Goal: Task Accomplishment & Management: Complete application form

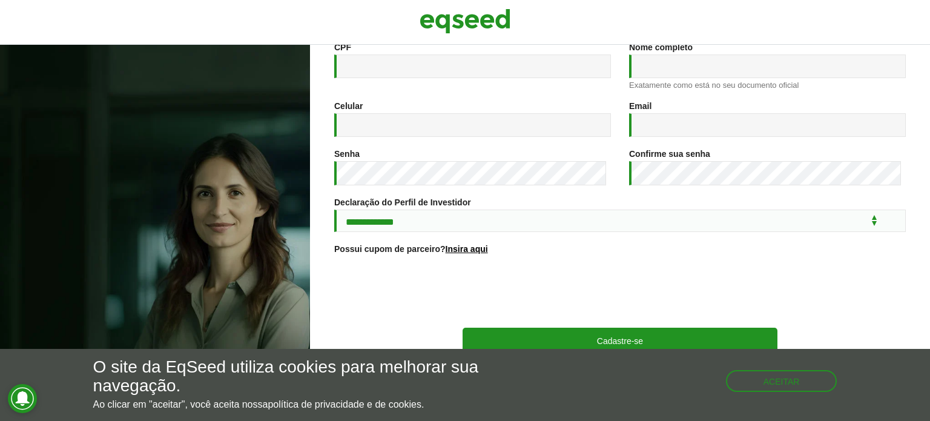
scroll to position [201, 0]
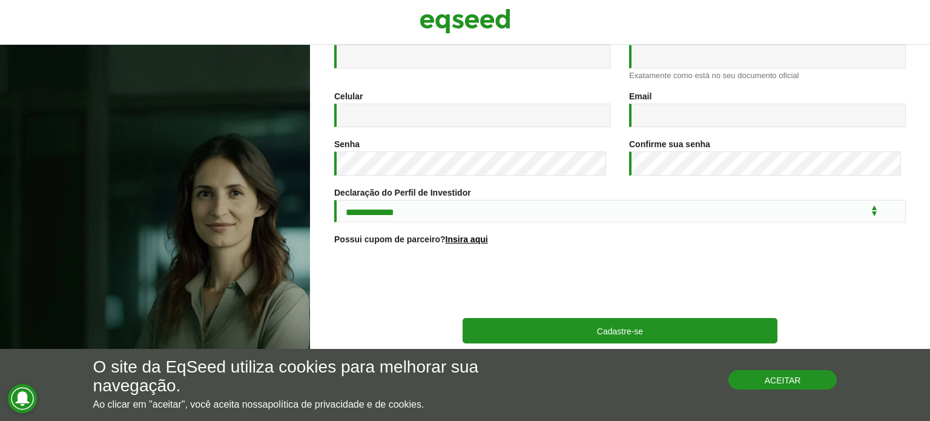
click at [812, 389] on button "Aceitar" at bounding box center [782, 379] width 109 height 19
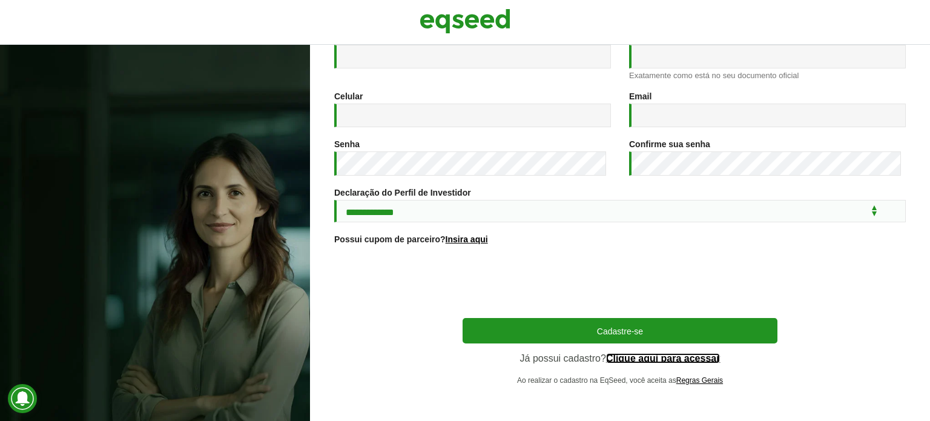
click at [664, 354] on link "Clique aqui para acessar" at bounding box center [663, 359] width 114 height 10
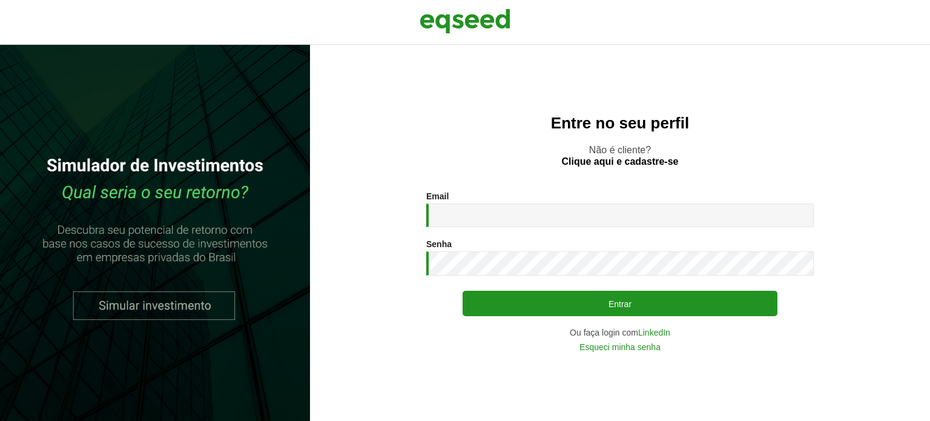
type input "**********"
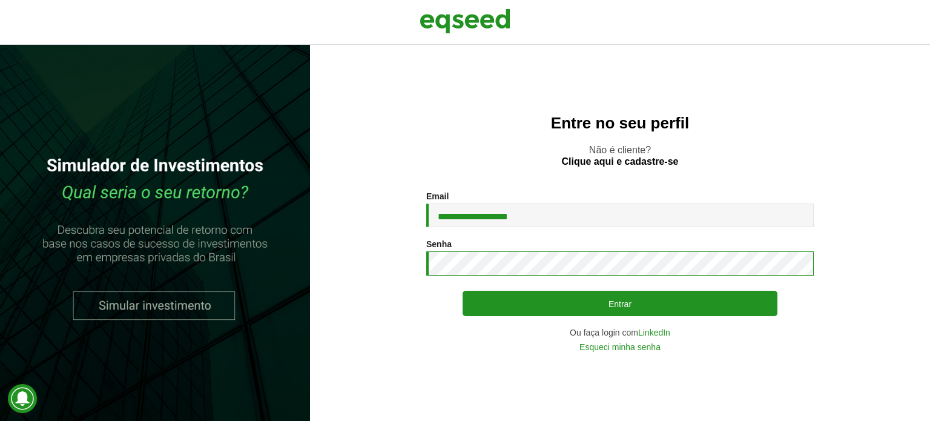
click at [463, 291] on button "Entrar" at bounding box center [620, 303] width 315 height 25
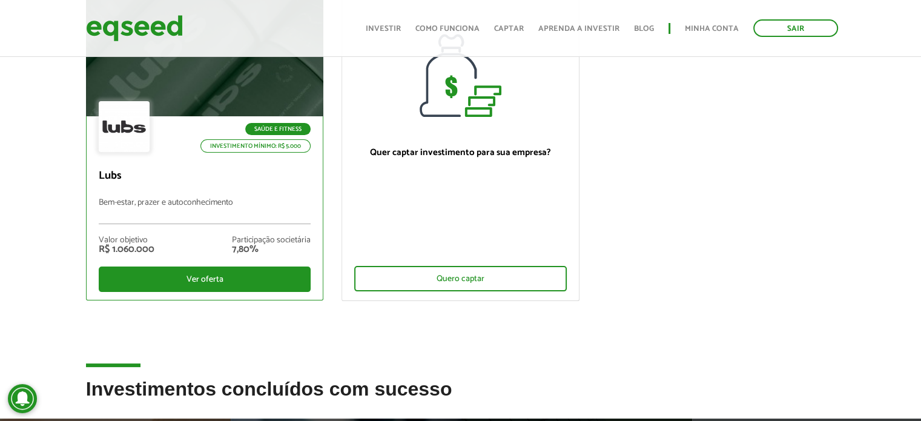
scroll to position [242, 0]
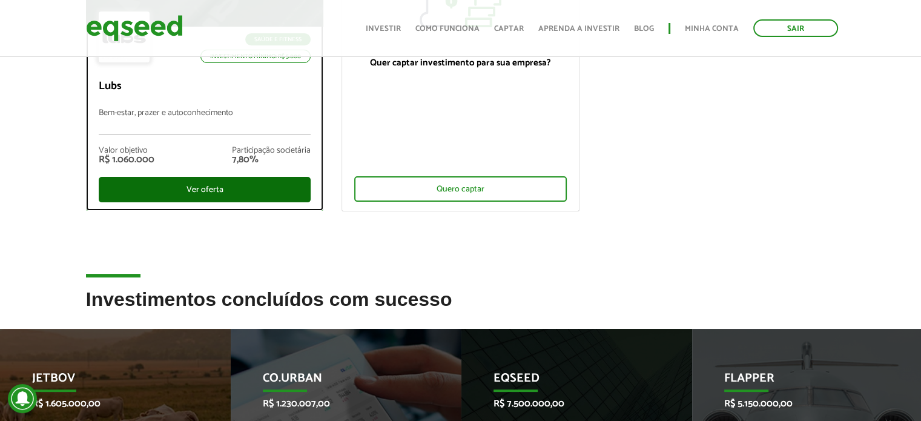
click at [208, 188] on div "Ver oferta" at bounding box center [205, 189] width 213 height 25
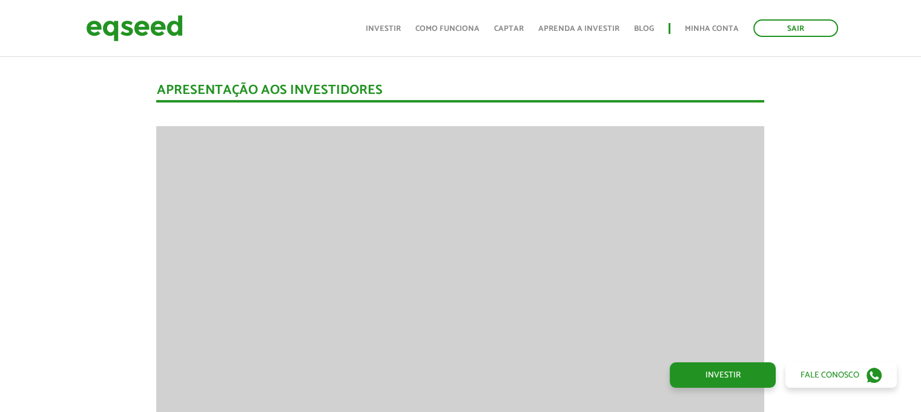
scroll to position [814, 0]
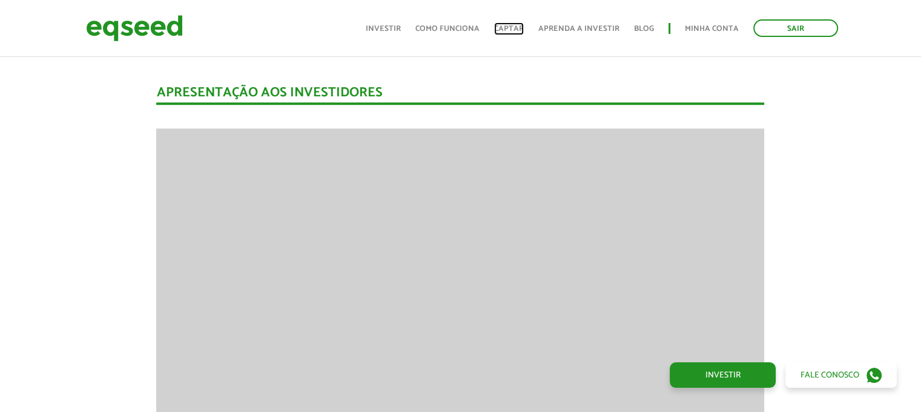
click at [512, 29] on link "Captar" at bounding box center [509, 29] width 30 height 8
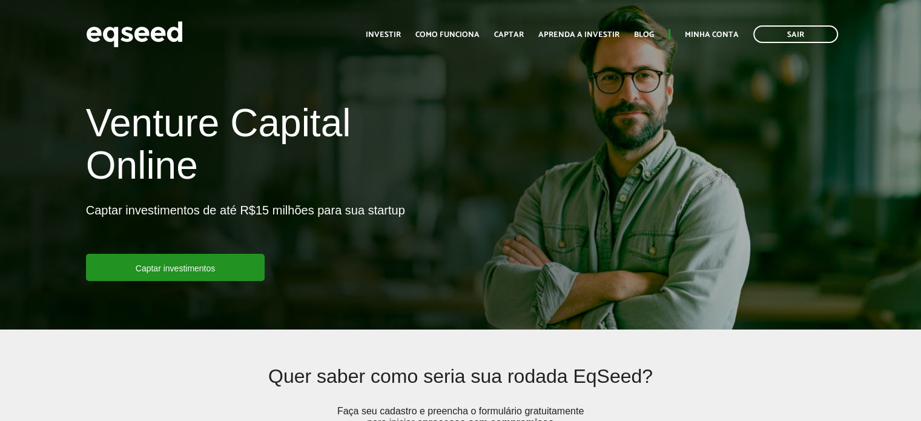
scroll to position [182, 0]
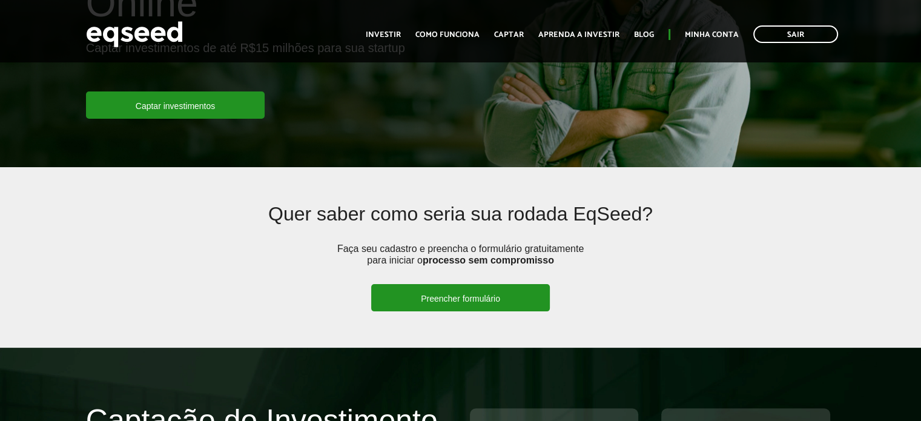
click at [451, 294] on link "Preencher formulário" at bounding box center [460, 297] width 179 height 27
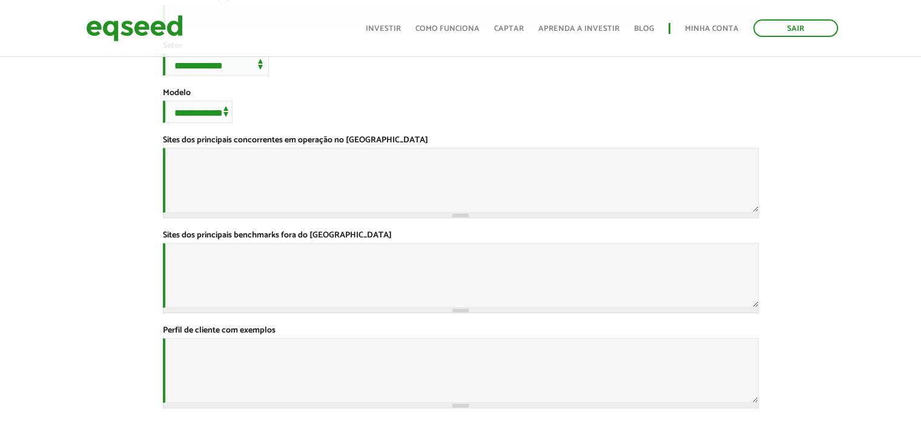
scroll to position [424, 0]
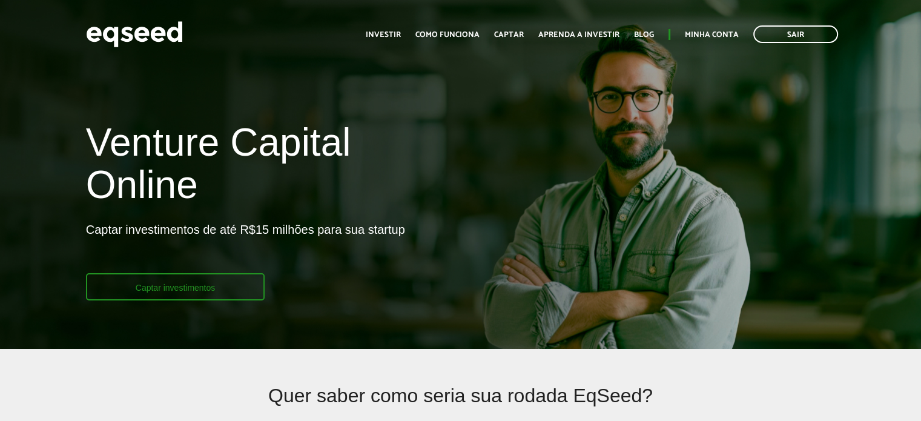
click at [233, 289] on link "Captar investimentos" at bounding box center [175, 286] width 179 height 27
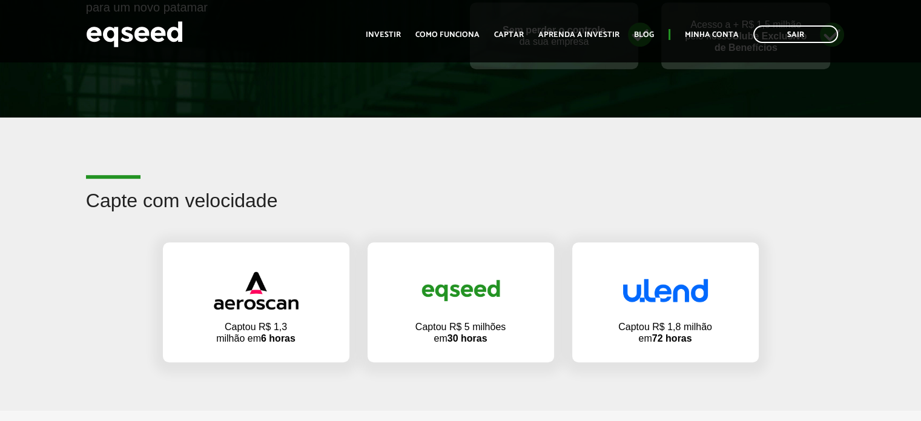
scroll to position [787, 0]
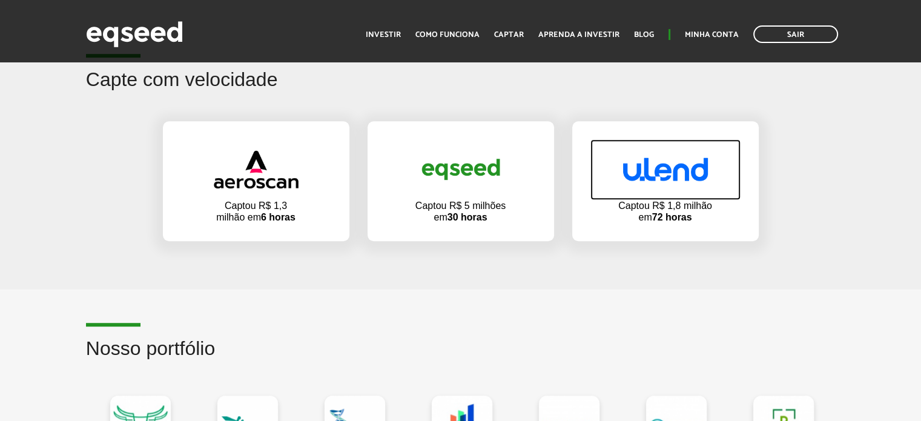
click at [679, 166] on img at bounding box center [665, 169] width 85 height 24
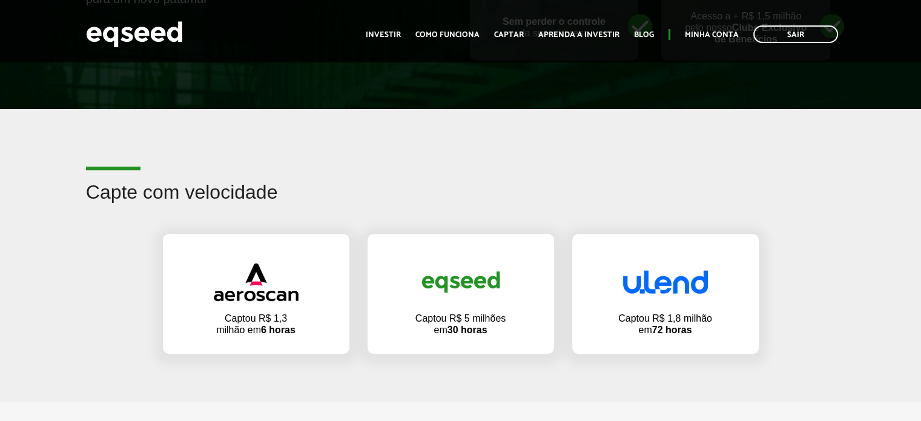
scroll to position [727, 0]
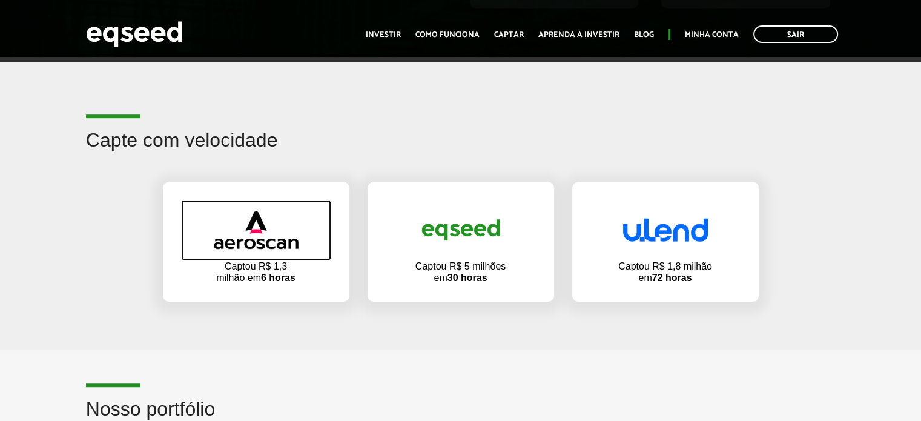
click at [266, 233] on img at bounding box center [256, 230] width 85 height 38
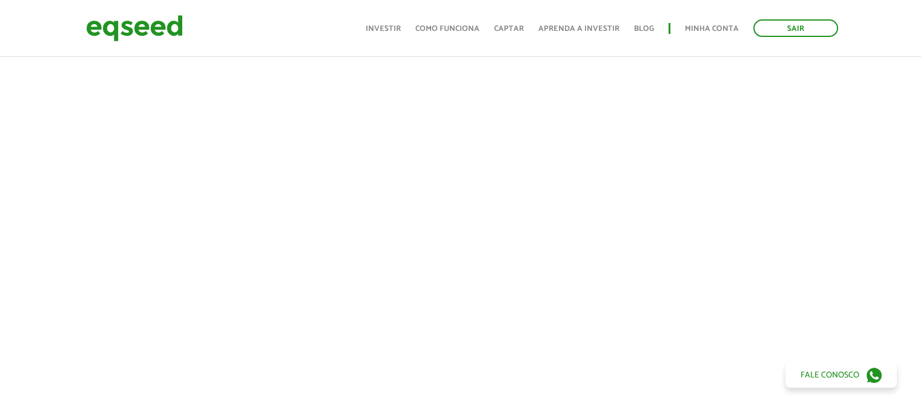
scroll to position [424, 0]
